Goal: Task Accomplishment & Management: Manage account settings

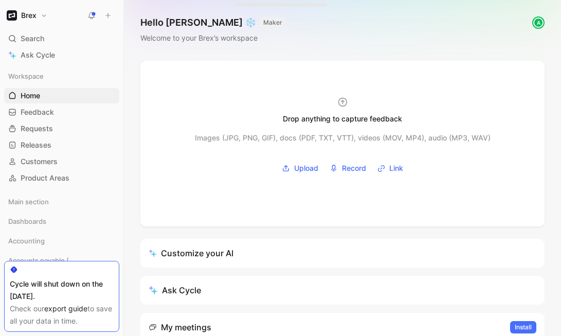
click at [45, 18] on button "Brex" at bounding box center [27, 15] width 46 height 14
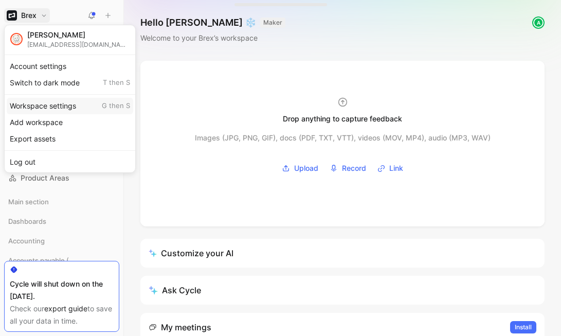
click at [52, 108] on div "Workspace settings G then S" at bounding box center [70, 106] width 127 height 16
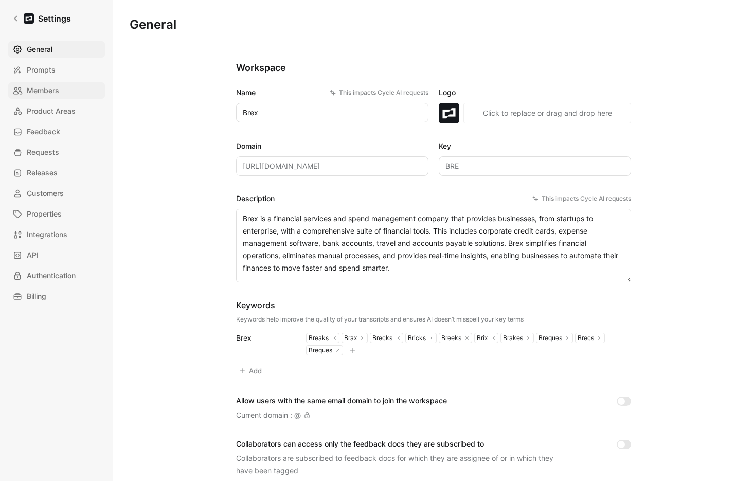
click at [54, 95] on span "Members" at bounding box center [43, 90] width 32 height 12
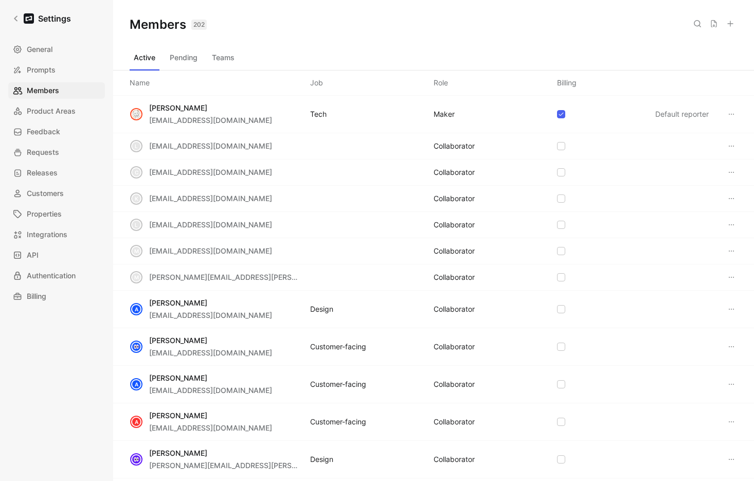
click at [561, 24] on icon at bounding box center [730, 24] width 8 height 8
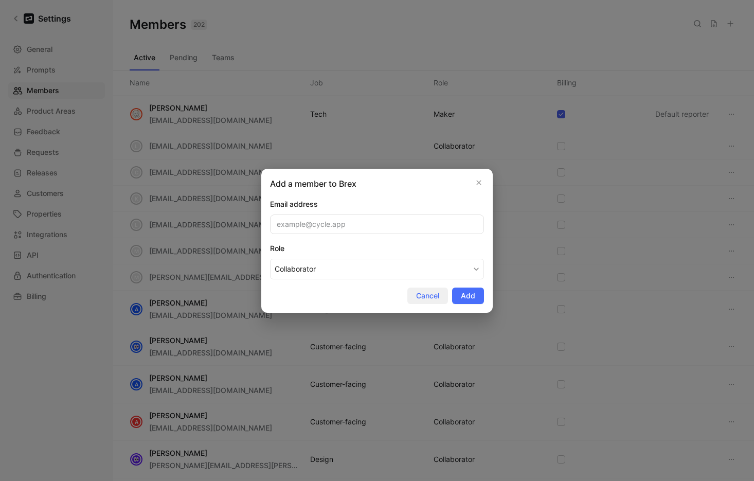
click at [439, 292] on span "Cancel" at bounding box center [427, 296] width 23 height 12
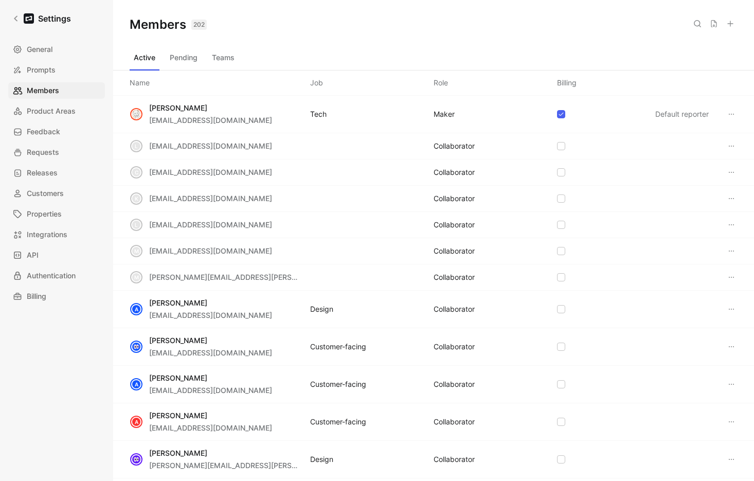
click at [561, 26] on icon at bounding box center [698, 24] width 8 height 8
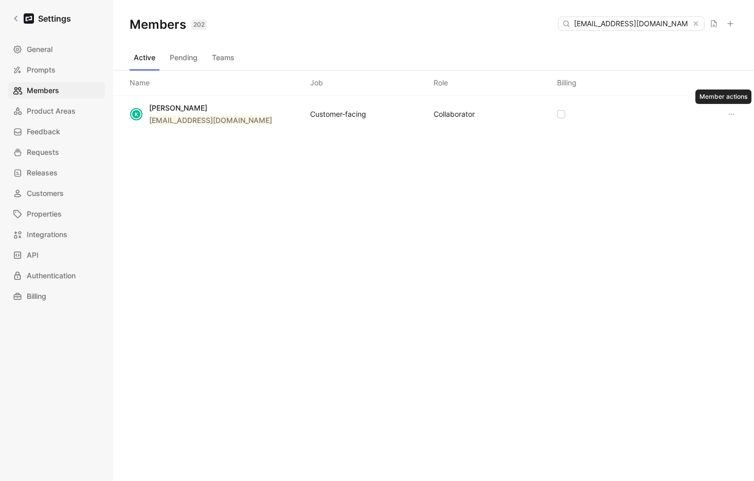
type input "[EMAIL_ADDRESS][DOMAIN_NAME]"
click at [561, 113] on icon at bounding box center [732, 114] width 8 height 8
click at [177, 58] on button "Pending" at bounding box center [184, 57] width 36 height 16
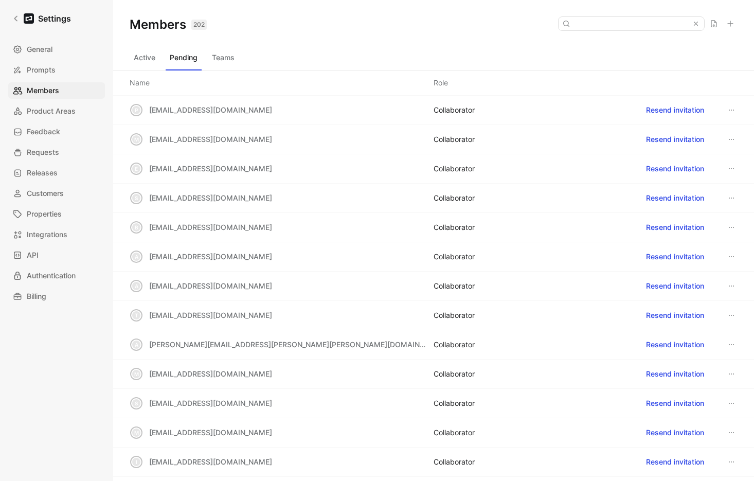
click at [146, 60] on button "Active" at bounding box center [145, 57] width 30 height 16
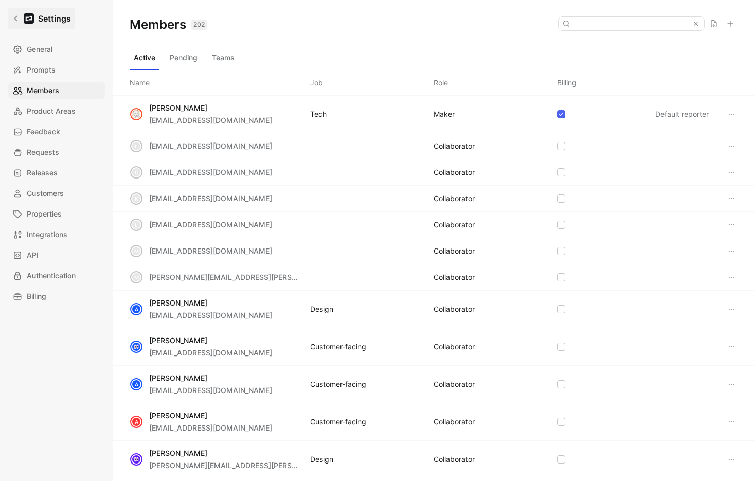
click at [31, 23] on div at bounding box center [29, 18] width 10 height 10
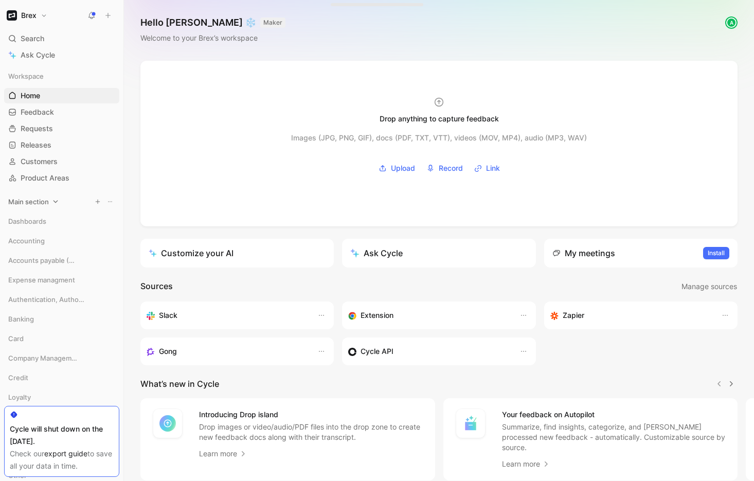
click at [50, 206] on div "Main section" at bounding box center [61, 201] width 115 height 15
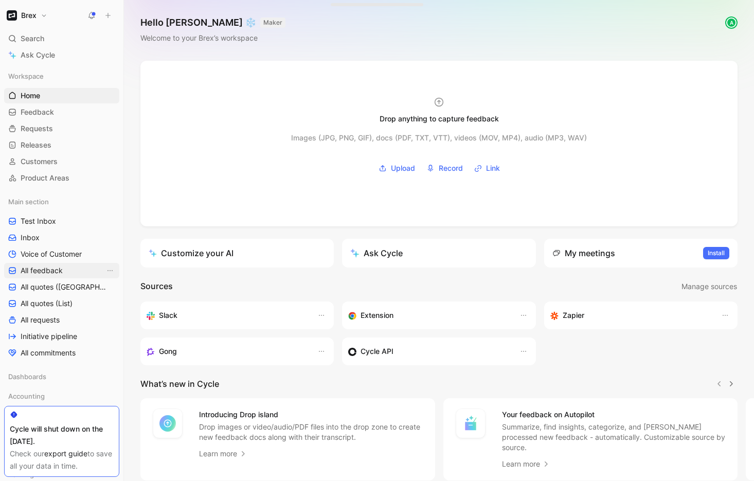
click at [47, 270] on span "All feedback" at bounding box center [42, 270] width 42 height 10
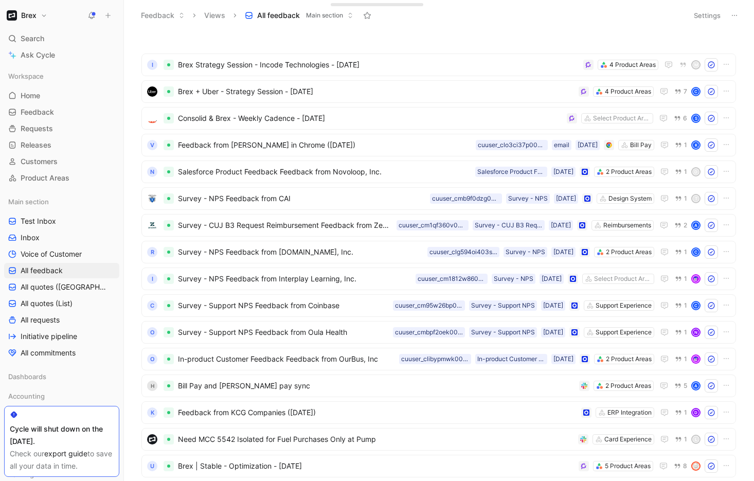
click at [43, 8] on button "Brex" at bounding box center [27, 15] width 46 height 14
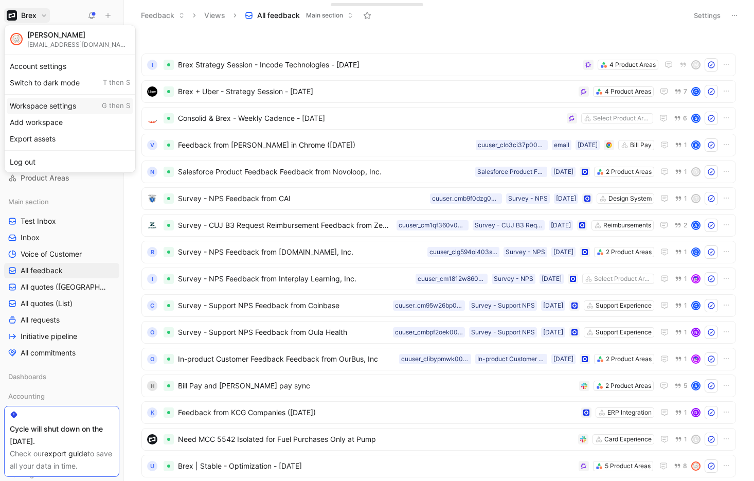
click at [59, 103] on div "Workspace settings G then S" at bounding box center [70, 106] width 127 height 16
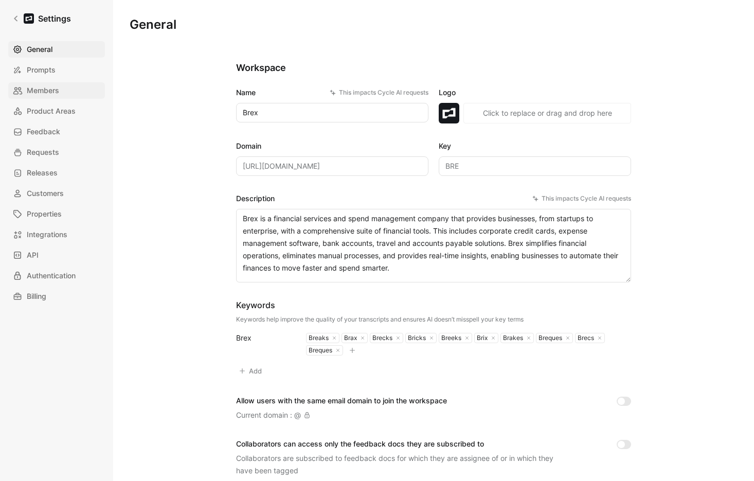
click at [60, 91] on link "Members" at bounding box center [56, 90] width 97 height 16
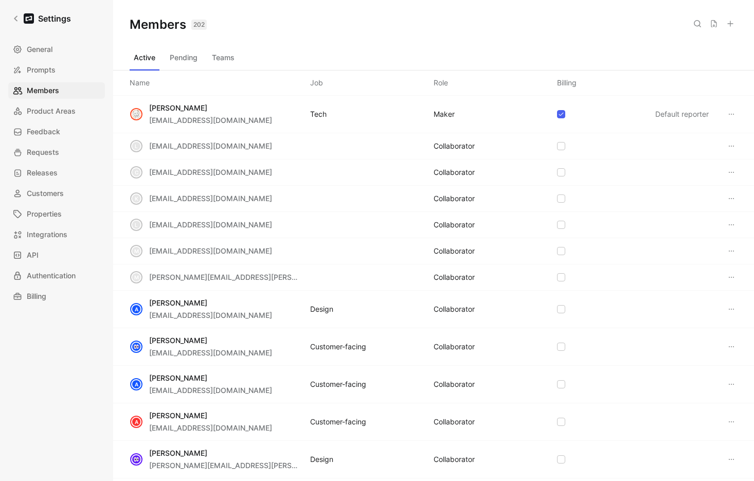
click at [561, 27] on icon at bounding box center [698, 24] width 8 height 8
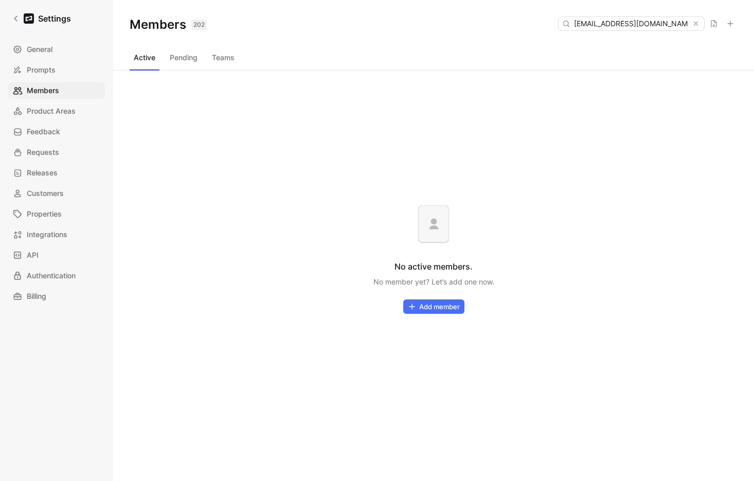
type input "[EMAIL_ADDRESS][DOMAIN_NAME]"
click at [419, 42] on div "Members 202 Saved [EMAIL_ADDRESS][DOMAIN_NAME]" at bounding box center [433, 24] width 641 height 49
click at [203, 56] on div "Active Pending Teams" at bounding box center [434, 59] width 608 height 21
click at [185, 63] on button "Pending" at bounding box center [184, 57] width 36 height 16
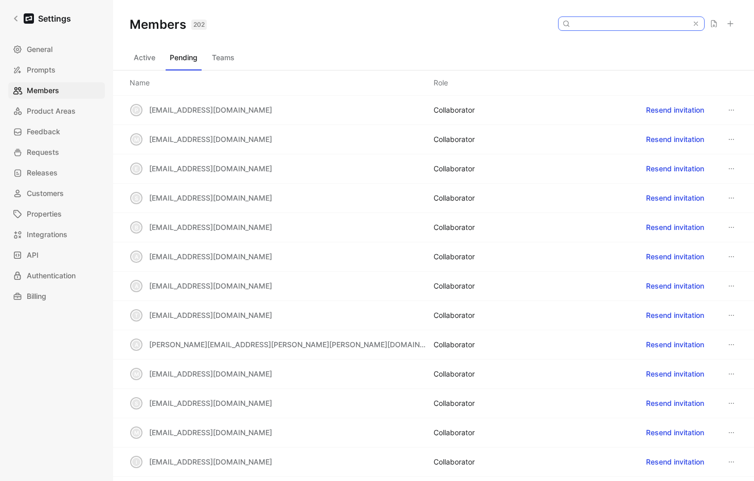
click at [561, 25] on input at bounding box center [631, 23] width 122 height 13
paste input "[EMAIL_ADDRESS][DOMAIN_NAME]"
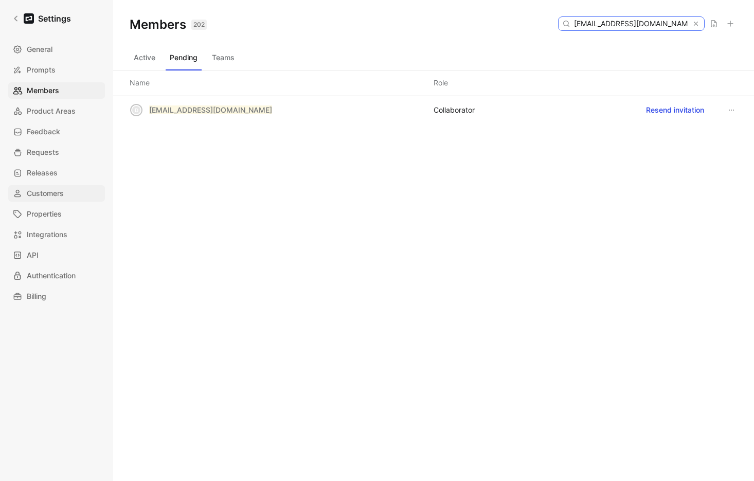
type input "[EMAIL_ADDRESS][DOMAIN_NAME]"
click at [561, 113] on button "Resend invitation" at bounding box center [675, 110] width 67 height 16
drag, startPoint x: 464, startPoint y: 190, endPoint x: 491, endPoint y: 171, distance: 33.3
click at [466, 189] on div "d [EMAIL_ADDRESS][DOMAIN_NAME] COLLABORATOR Resend invitation" at bounding box center [433, 151] width 641 height 111
click at [33, 24] on link "Settings" at bounding box center [41, 18] width 67 height 21
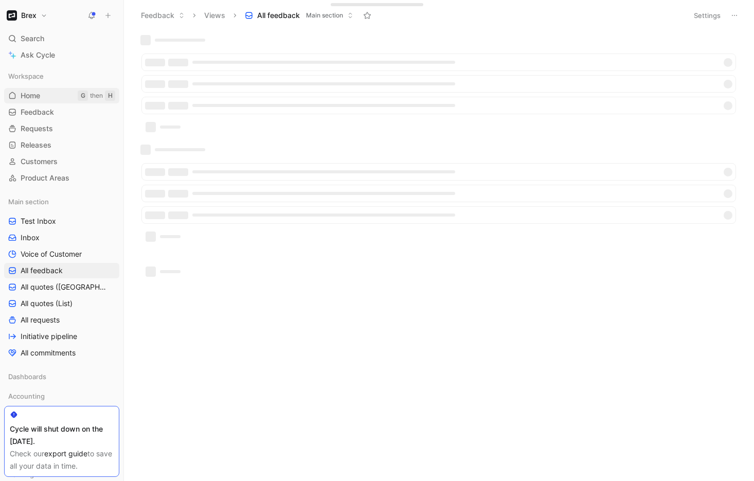
click at [41, 94] on link "Home G then H" at bounding box center [61, 95] width 115 height 15
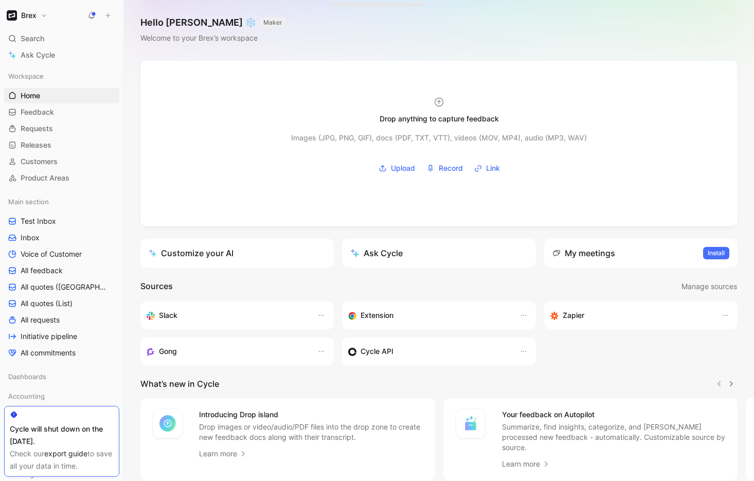
click at [40, 11] on button "Brex" at bounding box center [27, 15] width 46 height 14
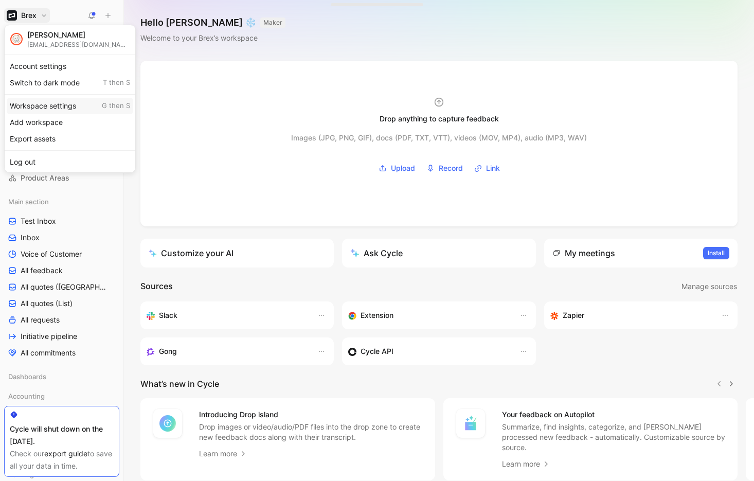
click at [66, 102] on div "Workspace settings G then S" at bounding box center [70, 106] width 127 height 16
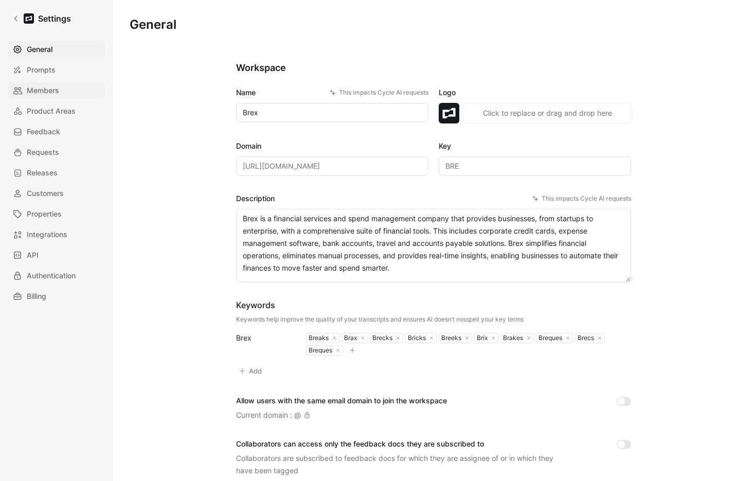
click at [45, 93] on span "Members" at bounding box center [43, 90] width 32 height 12
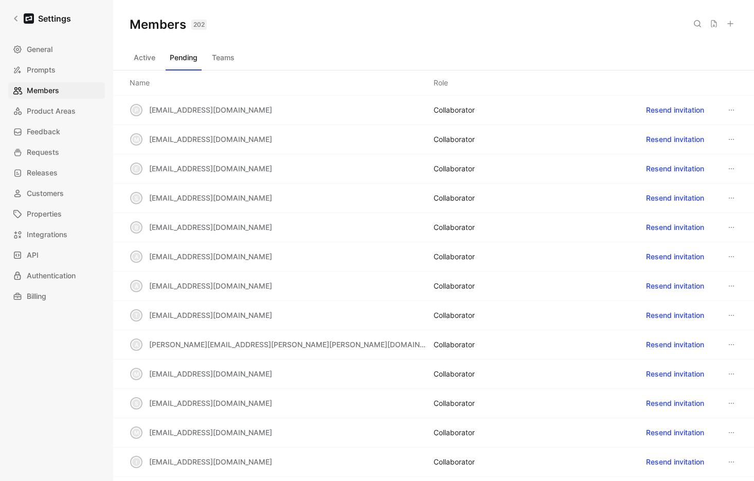
click at [561, 22] on button at bounding box center [697, 23] width 14 height 14
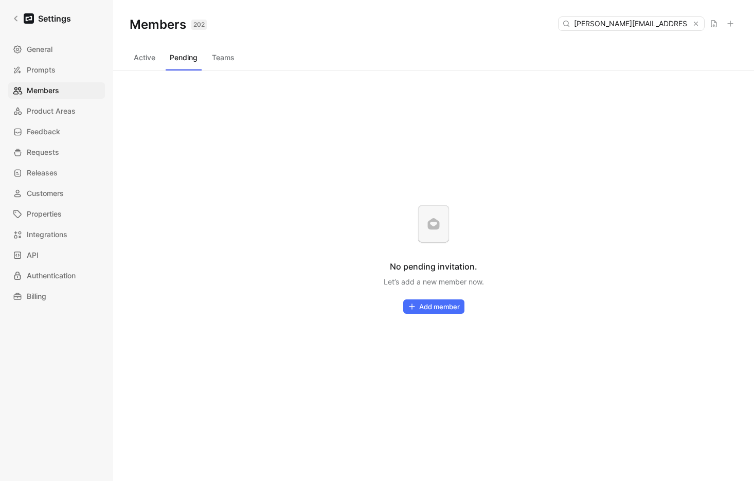
type input "[PERSON_NAME][EMAIL_ADDRESS][PERSON_NAME][DOMAIN_NAME]"
click at [151, 59] on button "Active" at bounding box center [145, 57] width 30 height 16
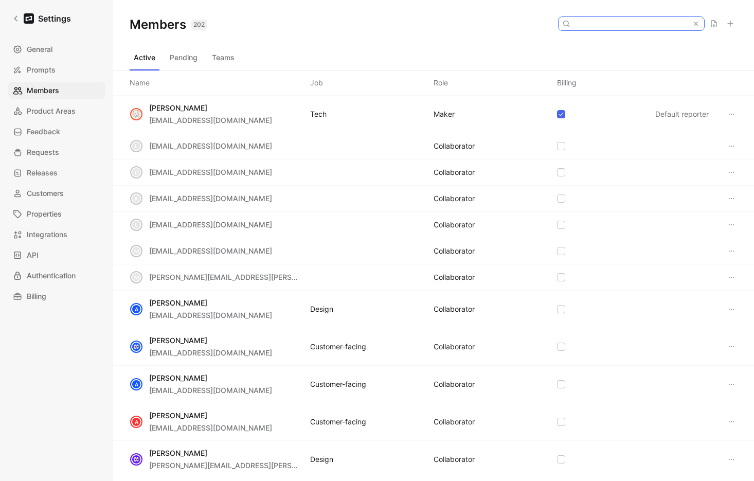
click at [561, 19] on input at bounding box center [631, 23] width 122 height 13
paste input "[PERSON_NAME][EMAIL_ADDRESS][PERSON_NAME][DOMAIN_NAME]"
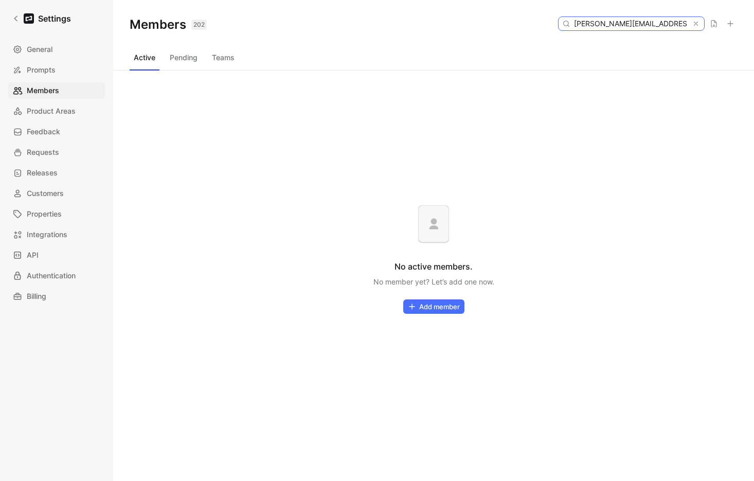
type input "[PERSON_NAME][EMAIL_ADDRESS][PERSON_NAME][DOMAIN_NAME]"
drag, startPoint x: 458, startPoint y: 52, endPoint x: 448, endPoint y: 50, distance: 10.5
click at [458, 52] on div "Active Pending Teams" at bounding box center [434, 59] width 608 height 21
click at [561, 22] on icon at bounding box center [696, 23] width 7 height 7
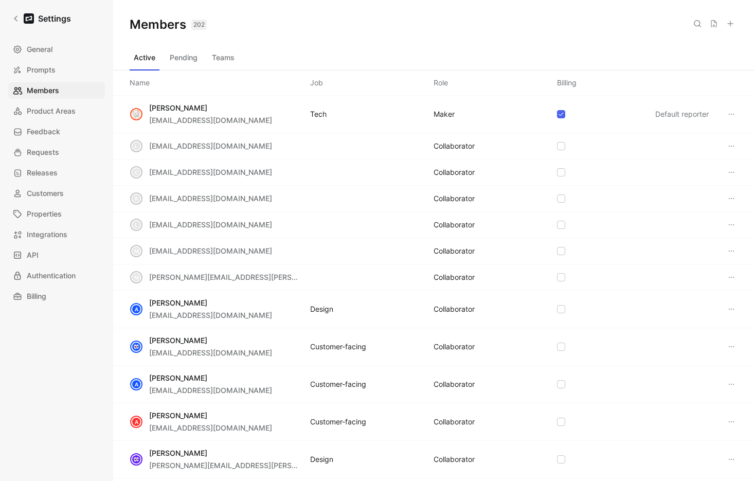
click at [561, 24] on icon at bounding box center [730, 24] width 8 height 8
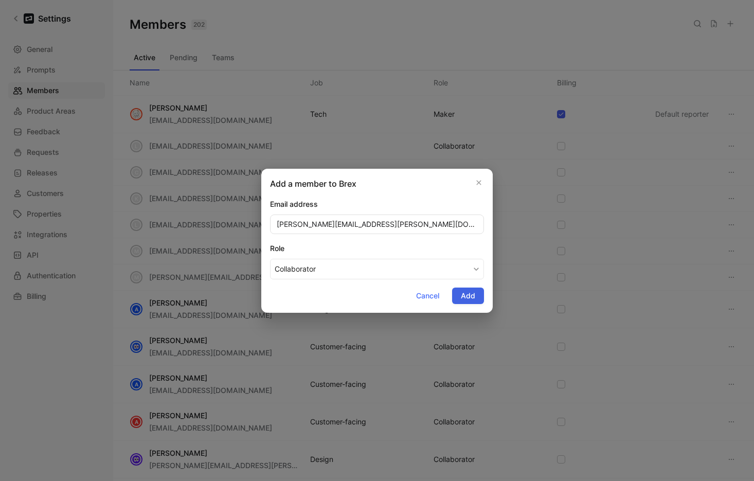
type input "[PERSON_NAME][EMAIL_ADDRESS][PERSON_NAME][DOMAIN_NAME]"
click at [480, 298] on button "Add" at bounding box center [468, 296] width 32 height 16
